Goal: Information Seeking & Learning: Check status

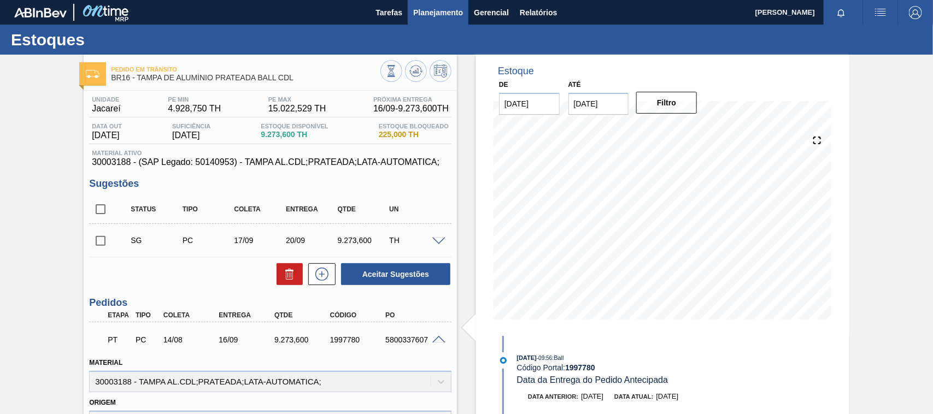
click at [422, 9] on span "Planejamento" at bounding box center [438, 12] width 50 height 13
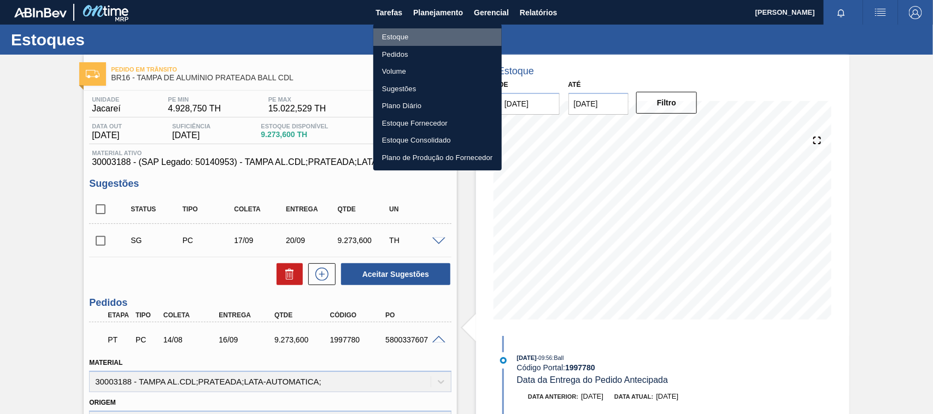
click at [402, 37] on li "Estoque" at bounding box center [437, 36] width 128 height 17
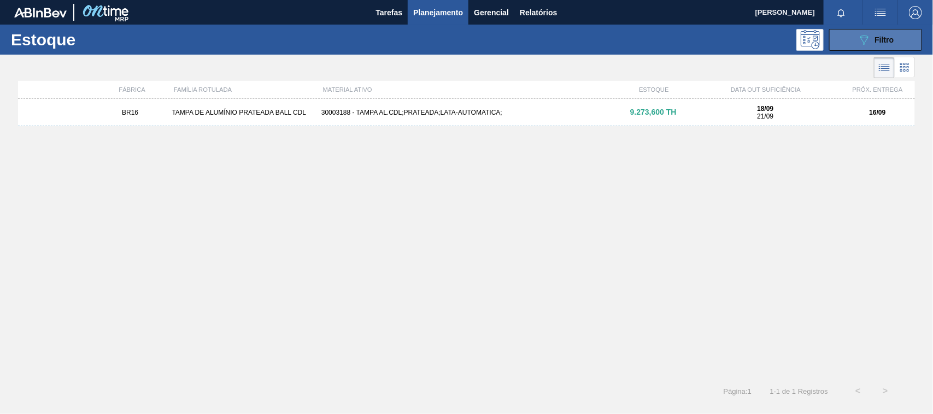
click at [842, 41] on button "089F7B8B-B2A5-4AFE-B5C0-19BA573D28AC Filtro" at bounding box center [875, 40] width 93 height 22
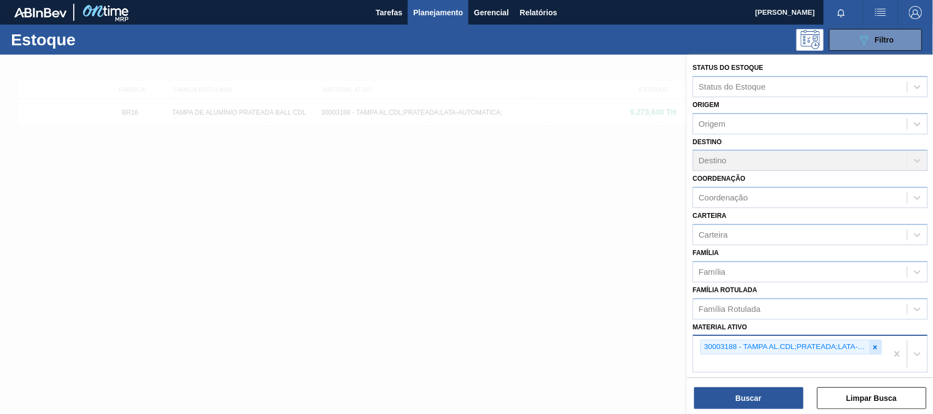
click at [872, 345] on icon at bounding box center [875, 348] width 8 height 8
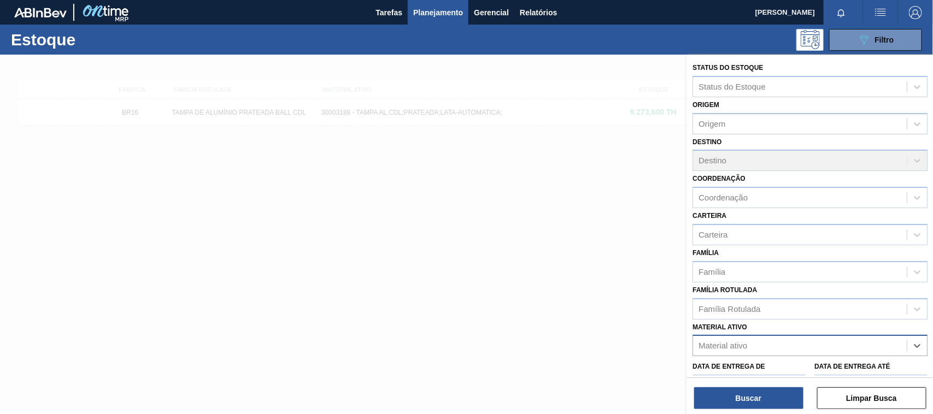
paste ativo "30033775"
type ativo "30033775"
click at [741, 365] on div "30033775 - FILME C 800X80 ORIGINAL MP 269ML" at bounding box center [810, 373] width 235 height 20
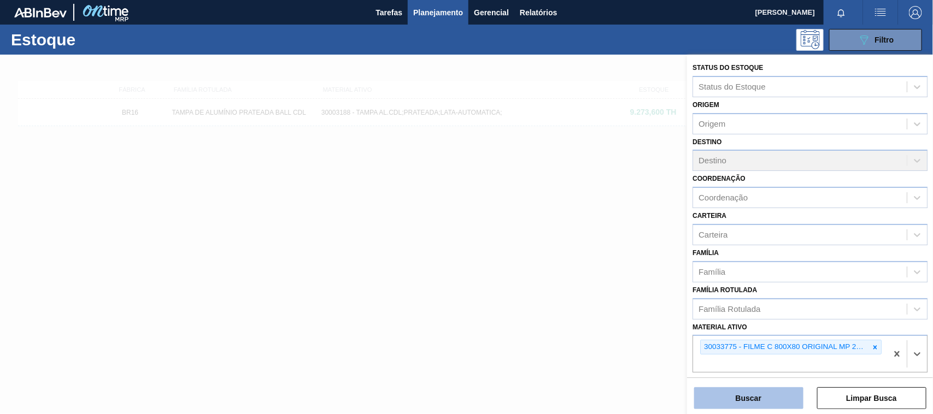
click at [731, 400] on button "Buscar" at bounding box center [748, 399] width 109 height 22
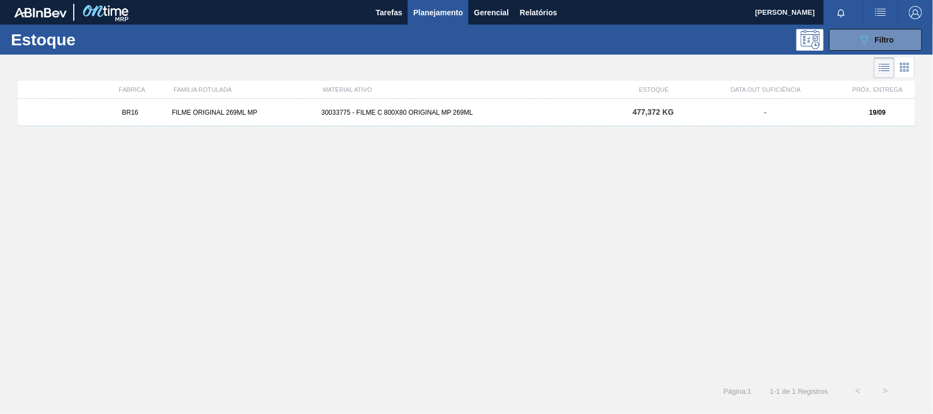
click at [502, 113] on div "30033775 - FILME C 800X80 ORIGINAL MP 269ML" at bounding box center [466, 113] width 299 height 8
